Goal: Information Seeking & Learning: Learn about a topic

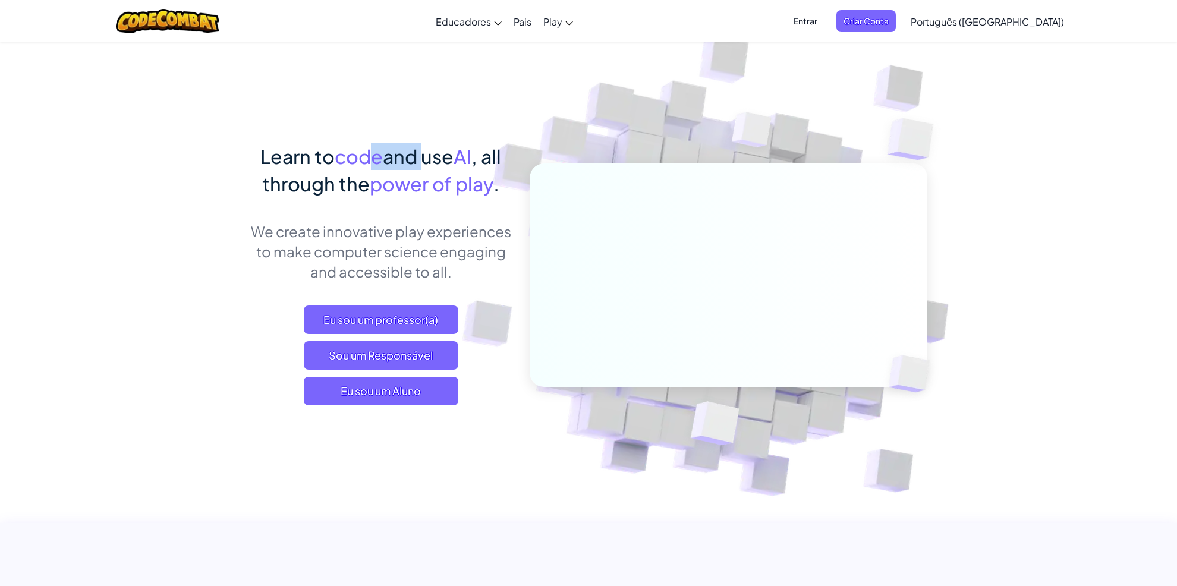
drag, startPoint x: 375, startPoint y: 151, endPoint x: 415, endPoint y: 150, distance: 39.8
click at [415, 150] on span "Learn to code and use AI , all through the power of play ." at bounding box center [380, 169] width 241 height 51
click at [413, 191] on span "power of play" at bounding box center [432, 184] width 124 height 24
click at [402, 229] on p "We create innovative play experiences to make computer science engaging and acc…" at bounding box center [381, 251] width 262 height 61
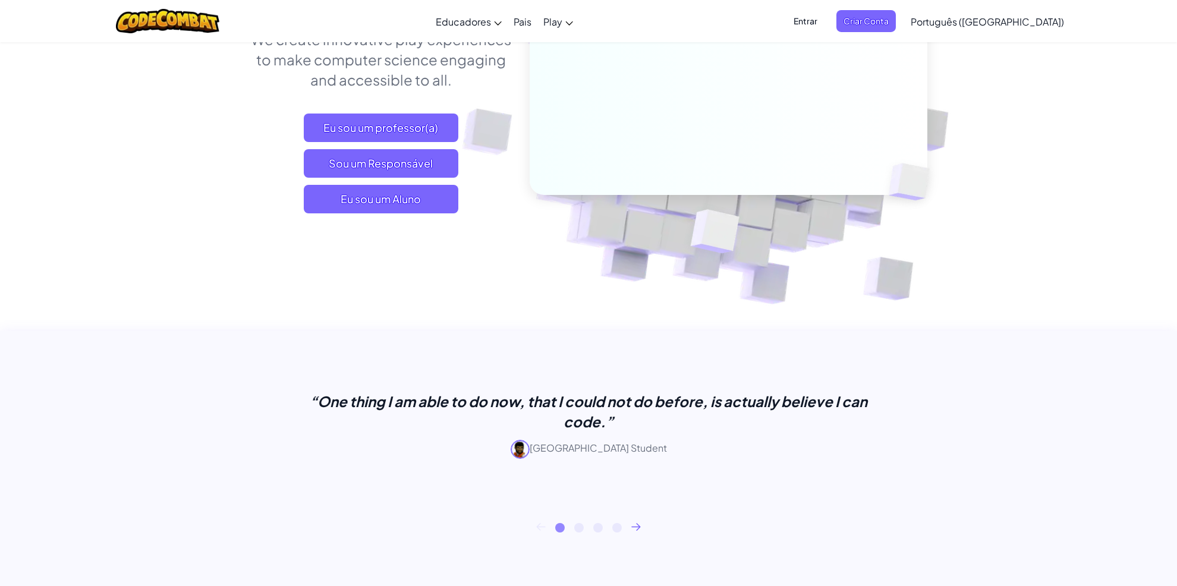
scroll to position [193, 0]
drag, startPoint x: 383, startPoint y: 407, endPoint x: 536, endPoint y: 414, distance: 152.3
click at [536, 414] on p "“One thing I am able to do now, that I could not do before, is actually believe…" at bounding box center [588, 411] width 594 height 40
click at [545, 401] on p "“One thing I am able to do now, that I could not do before, is actually believe…" at bounding box center [588, 411] width 594 height 40
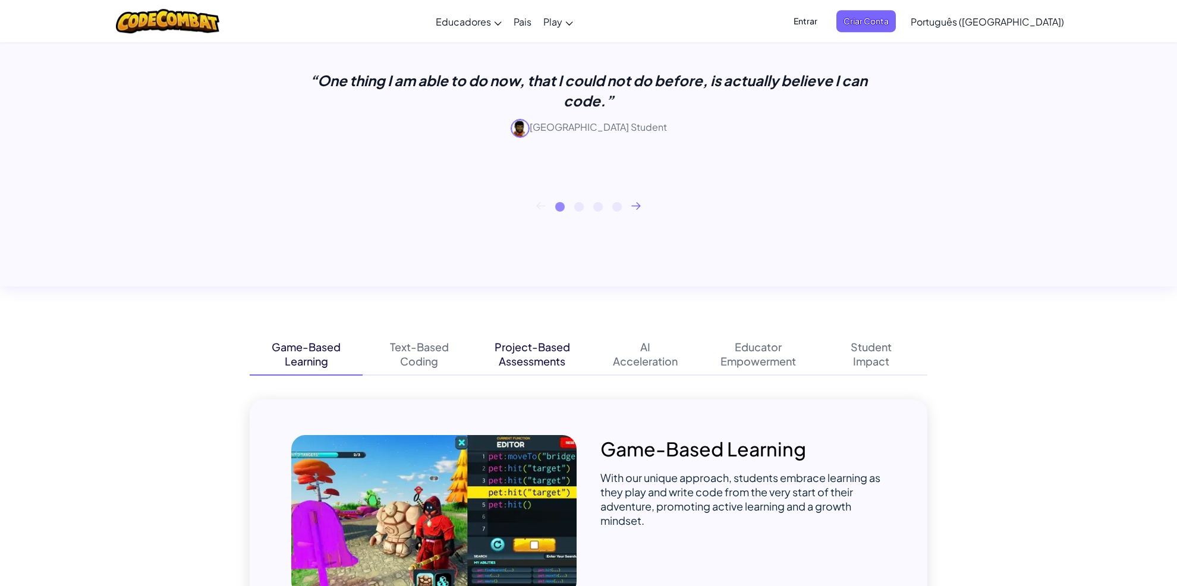
scroll to position [514, 0]
click at [405, 353] on div "Text-Based" at bounding box center [419, 346] width 59 height 14
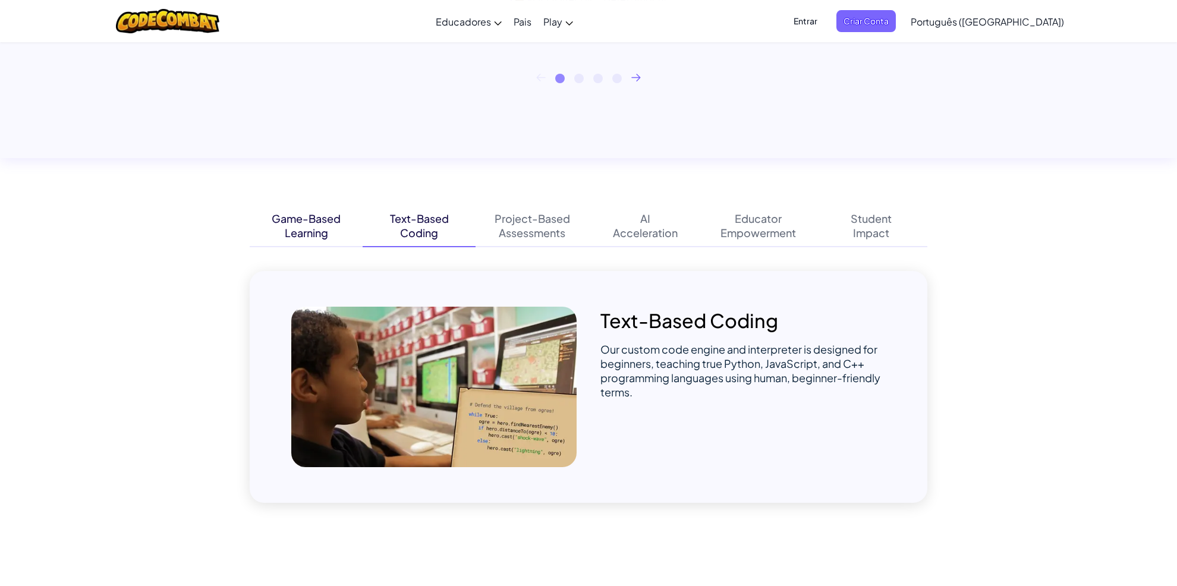
scroll to position [642, 0]
click at [306, 234] on div "Learning" at bounding box center [306, 232] width 43 height 14
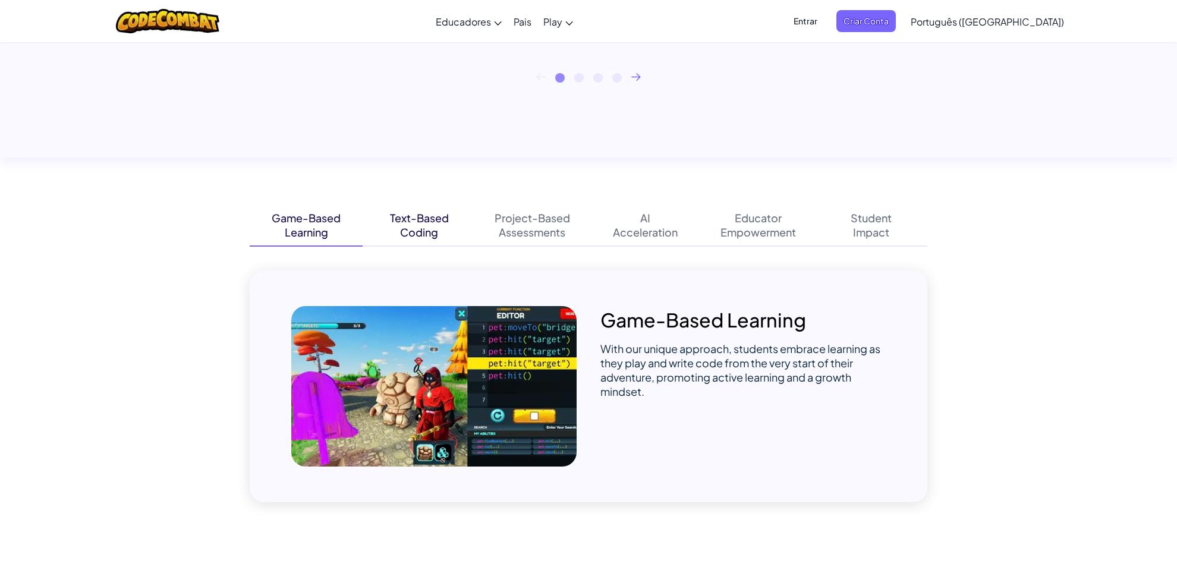
click at [434, 240] on div "Coding" at bounding box center [419, 232] width 38 height 14
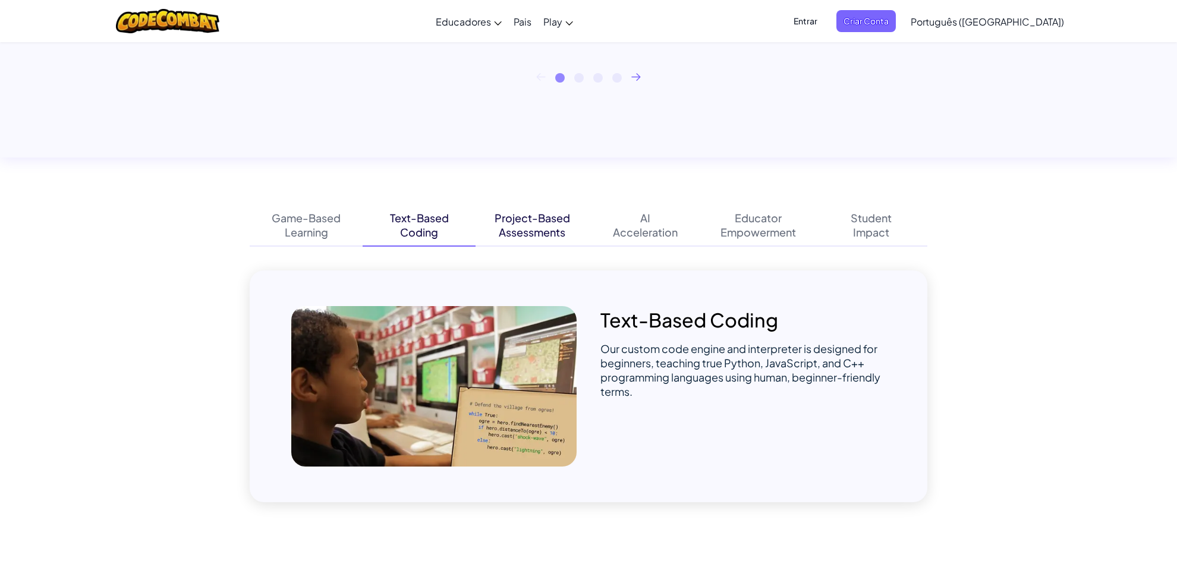
click at [528, 235] on div "Assessments" at bounding box center [532, 232] width 67 height 14
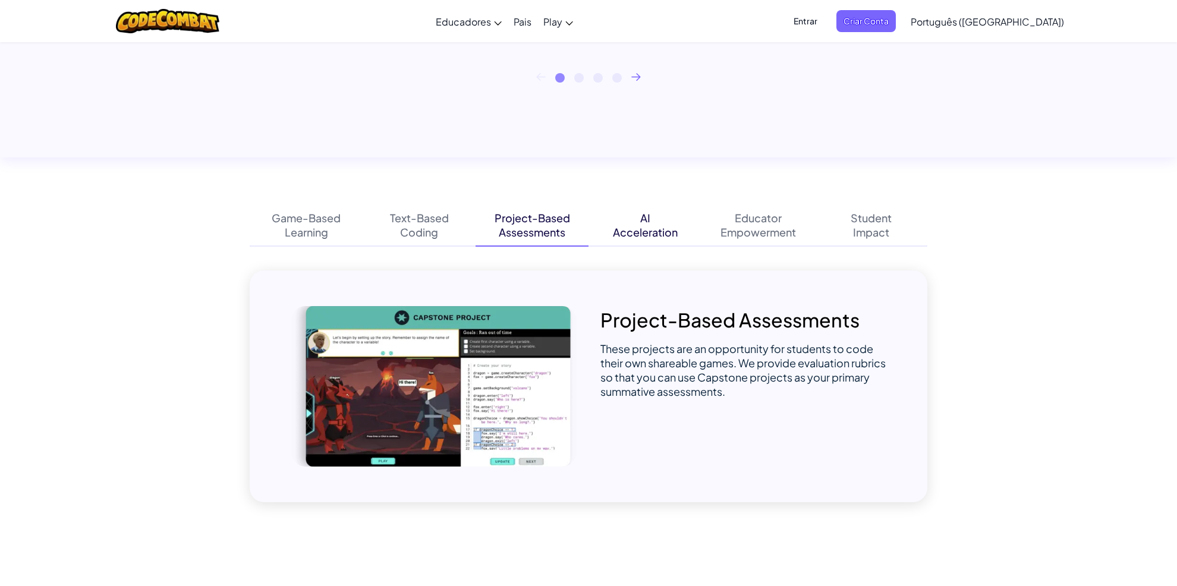
click at [624, 234] on div "Acceleration" at bounding box center [645, 232] width 65 height 14
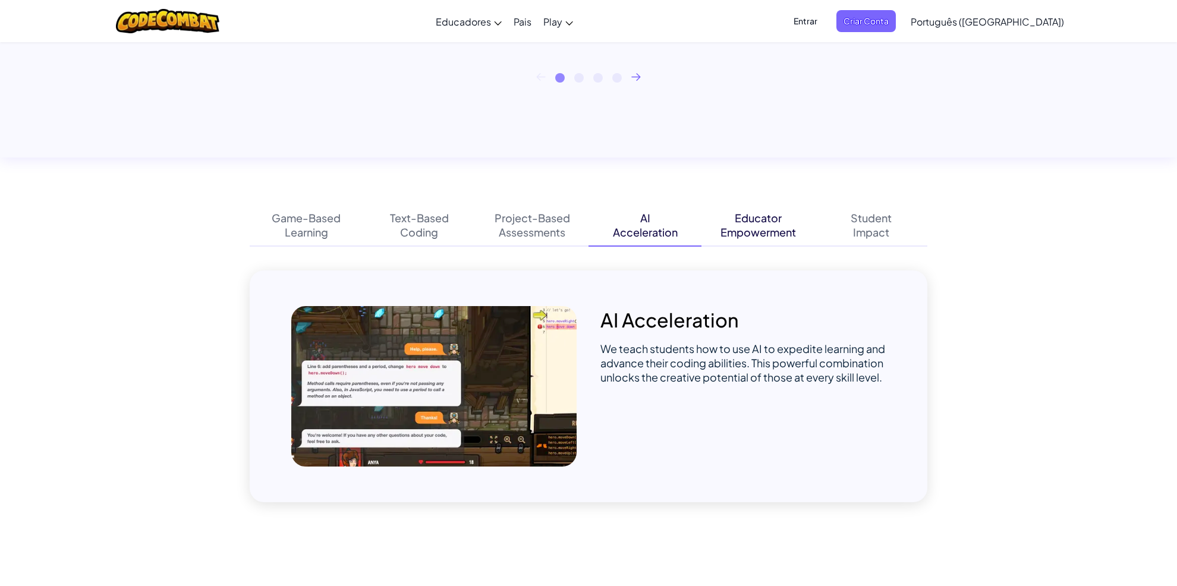
click at [775, 231] on div "Empowerment" at bounding box center [757, 232] width 75 height 14
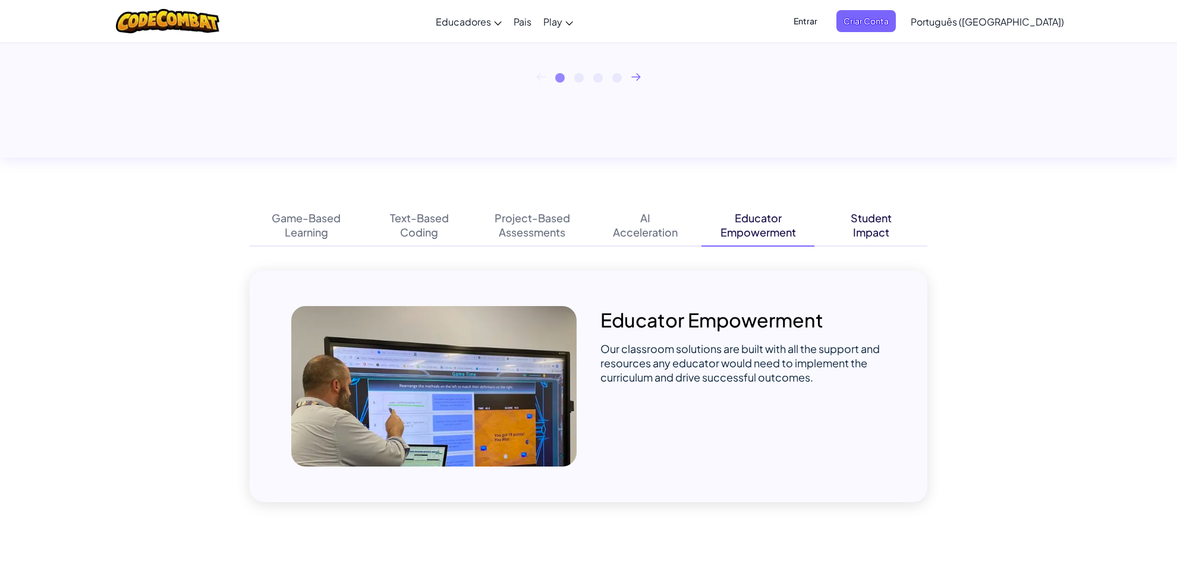
click at [848, 232] on div "Student Impact" at bounding box center [870, 225] width 113 height 42
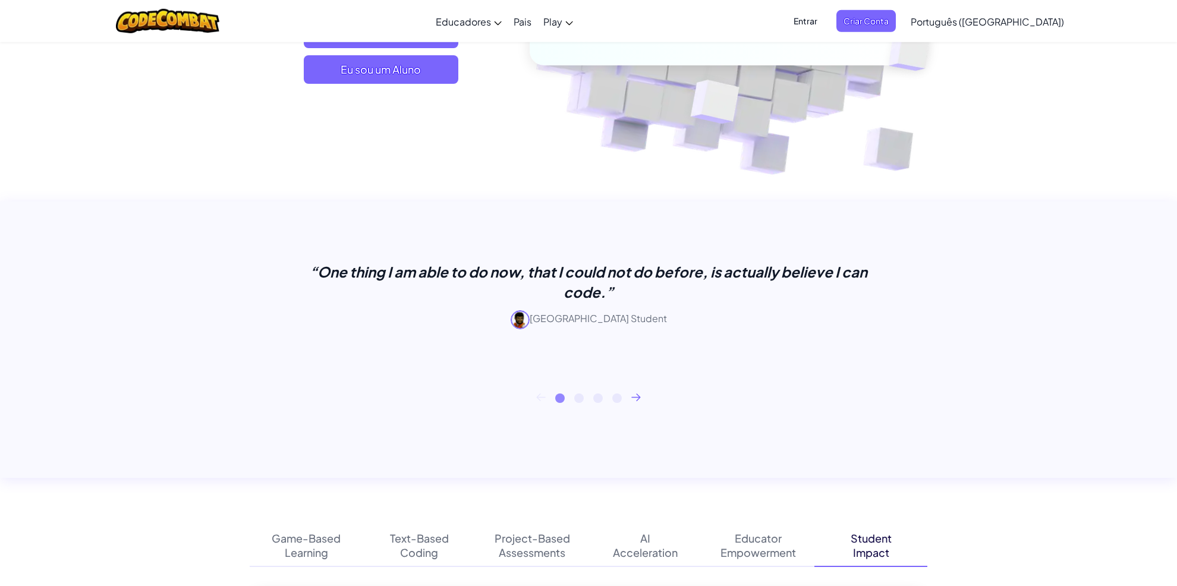
scroll to position [321, 0]
